Goal: Download file/media

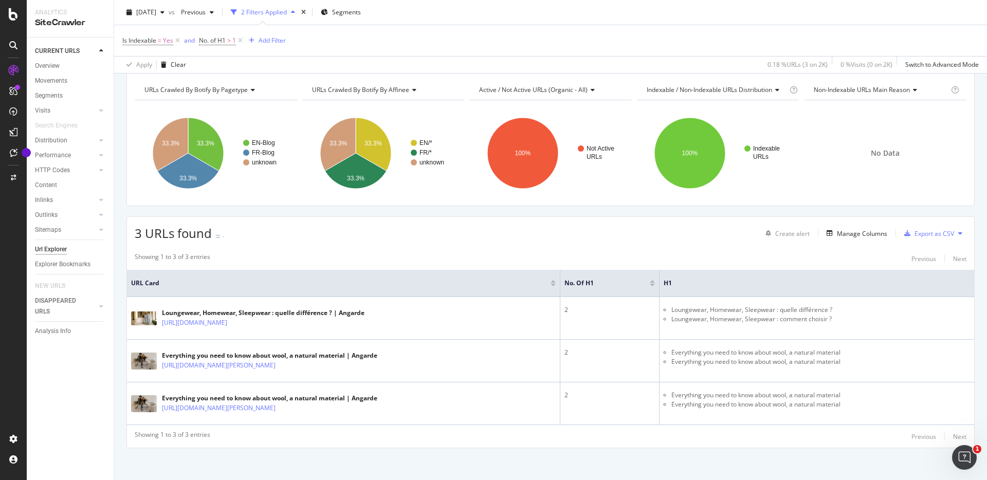
scroll to position [45, 0]
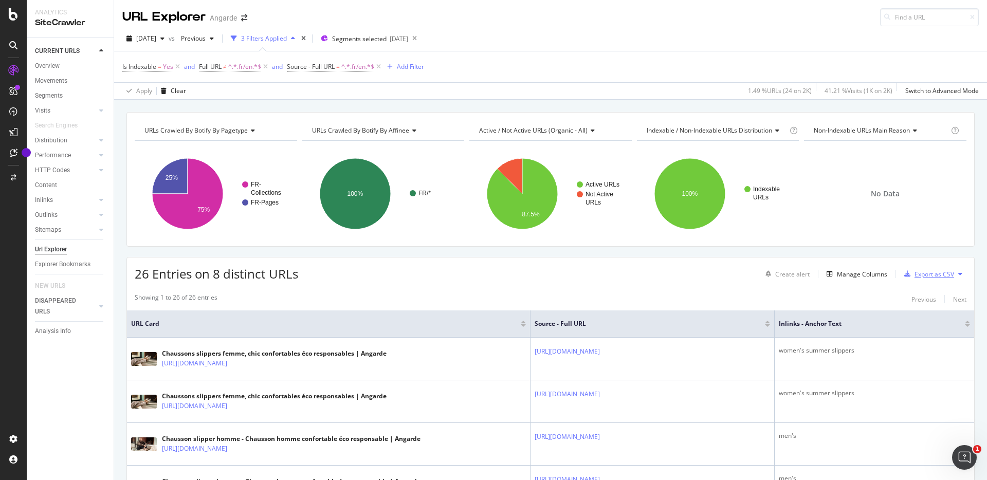
click at [935, 272] on div "Export as CSV" at bounding box center [934, 274] width 40 height 9
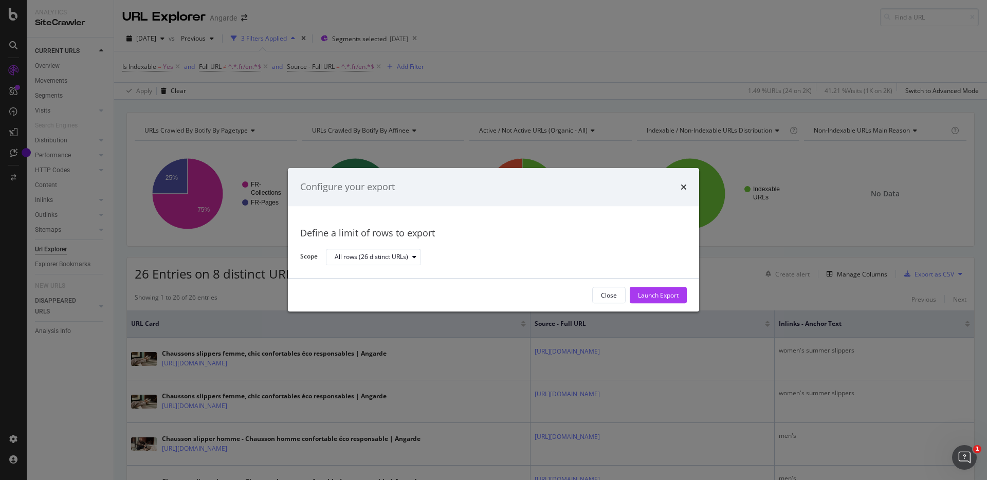
click at [638, 291] on div "Launch Export" at bounding box center [658, 295] width 41 height 9
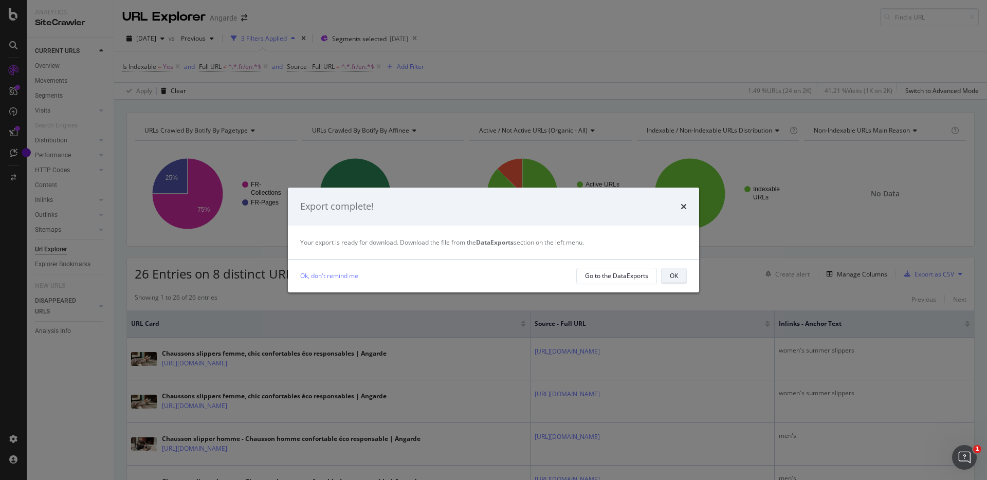
click at [677, 276] on div "OK" at bounding box center [674, 275] width 8 height 9
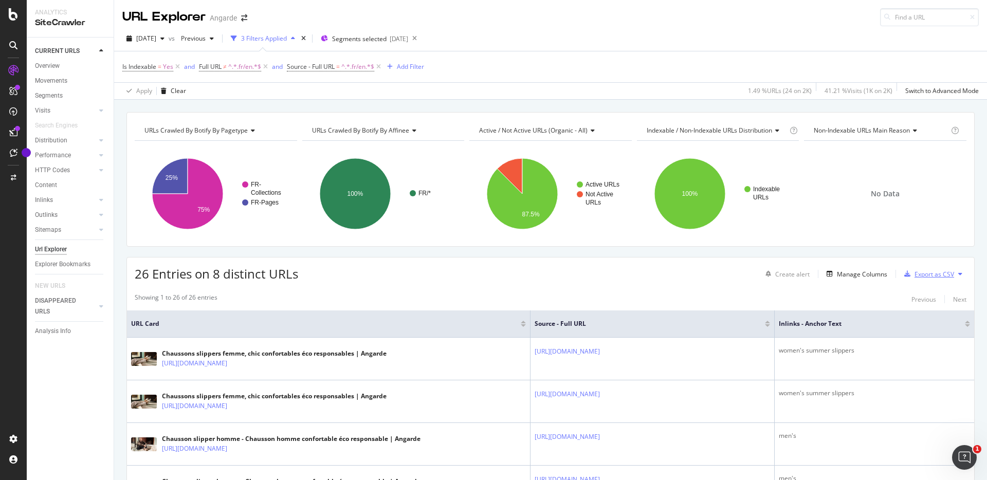
click at [930, 272] on div "Export as CSV" at bounding box center [934, 274] width 40 height 9
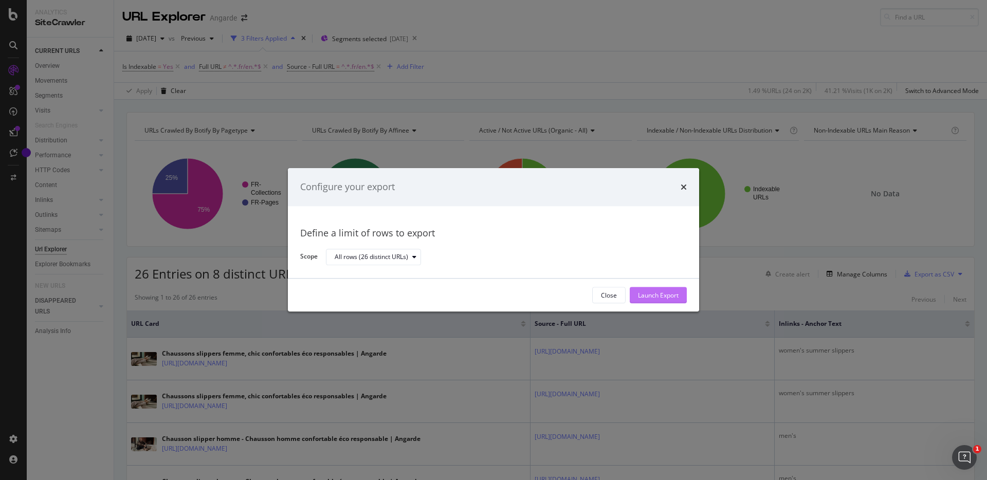
click at [647, 297] on div "Launch Export" at bounding box center [658, 295] width 41 height 9
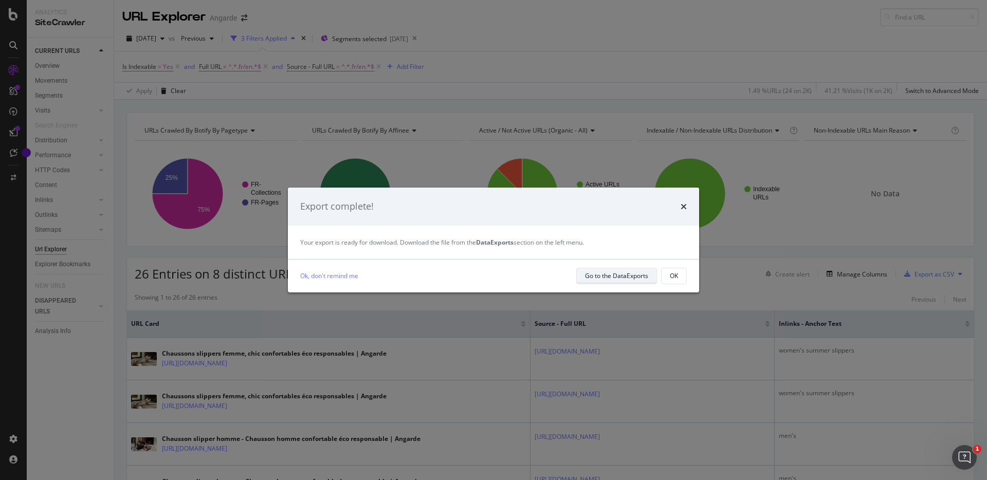
click at [609, 273] on div "Go to the DataExports" at bounding box center [616, 275] width 63 height 9
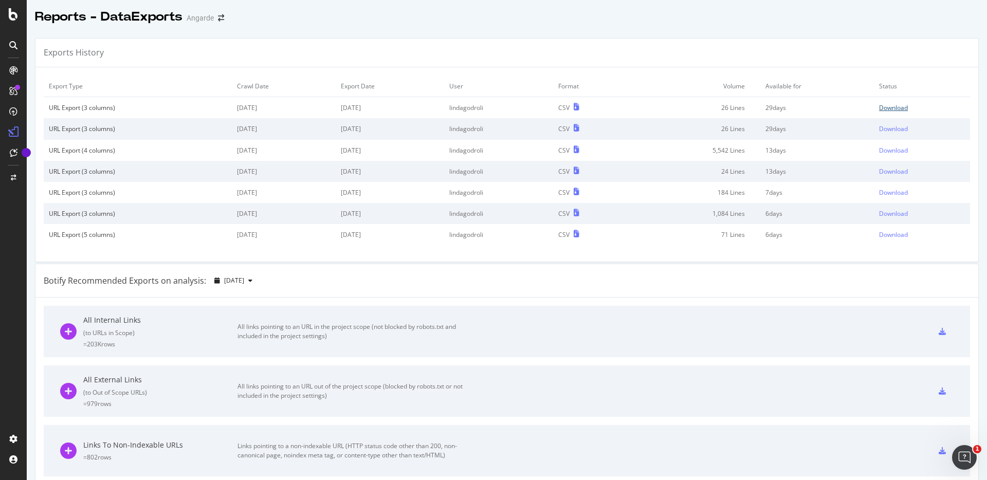
click at [887, 105] on div "Download" at bounding box center [893, 107] width 29 height 9
